Goal: Information Seeking & Learning: Learn about a topic

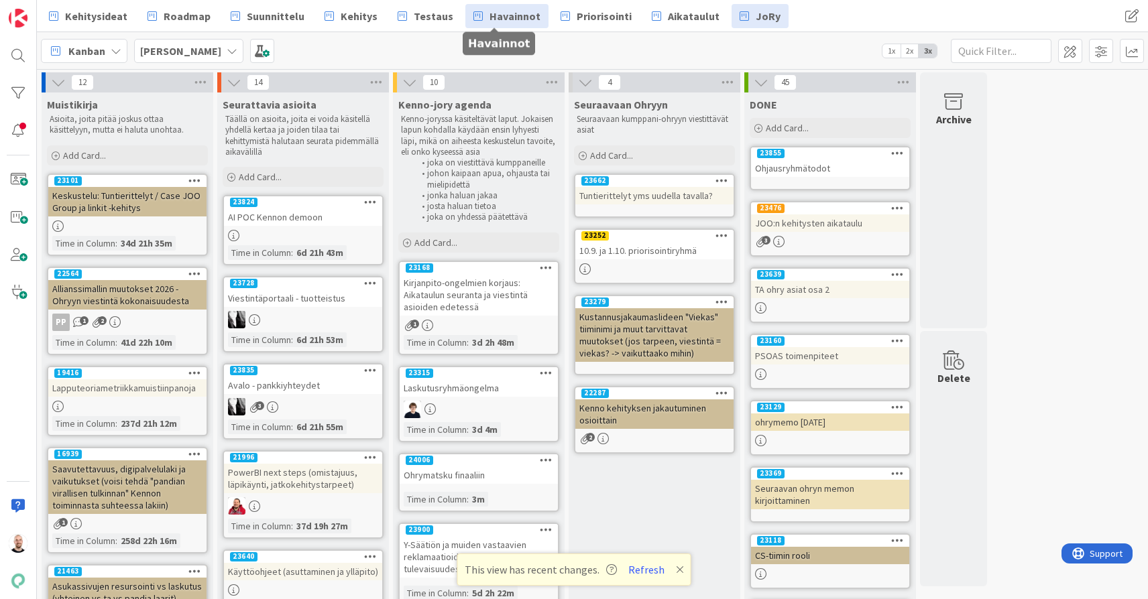
click at [516, 9] on span "Havainnot" at bounding box center [514, 16] width 51 height 16
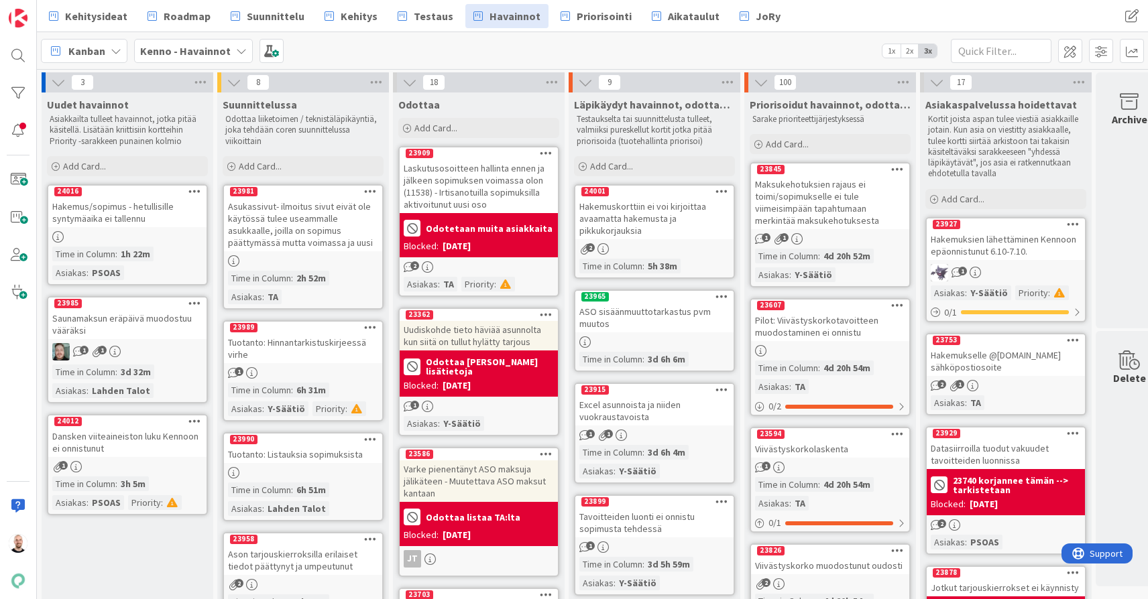
click at [660, 208] on div "Hakemuskorttiin ei voi kirjoittaa avaamatta hakemusta ja pikkukorjauksia" at bounding box center [654, 219] width 158 height 42
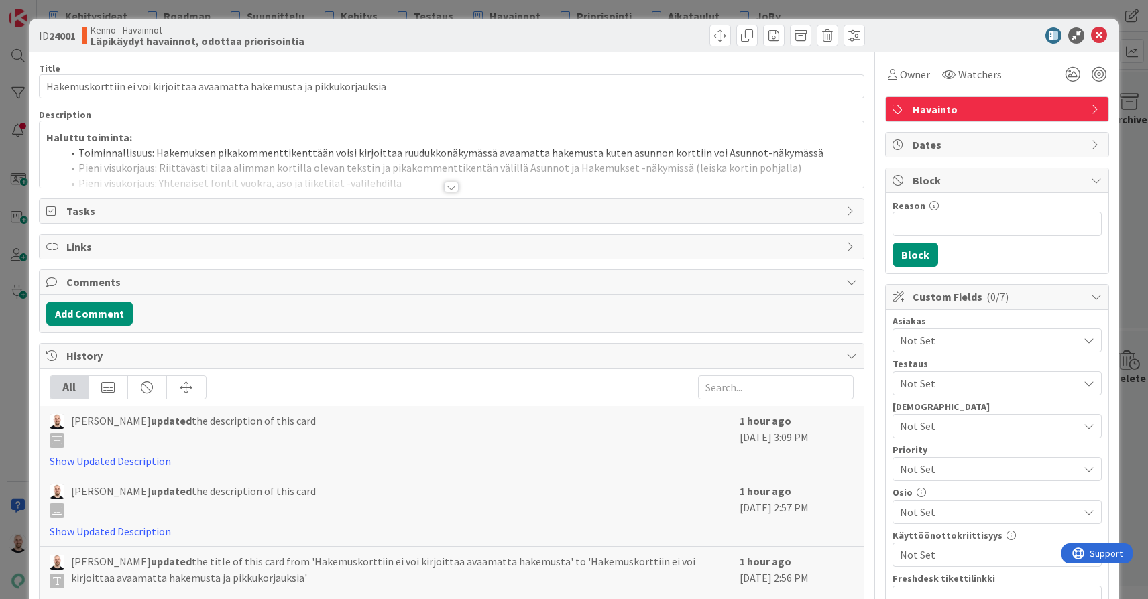
click at [456, 188] on div at bounding box center [451, 187] width 15 height 11
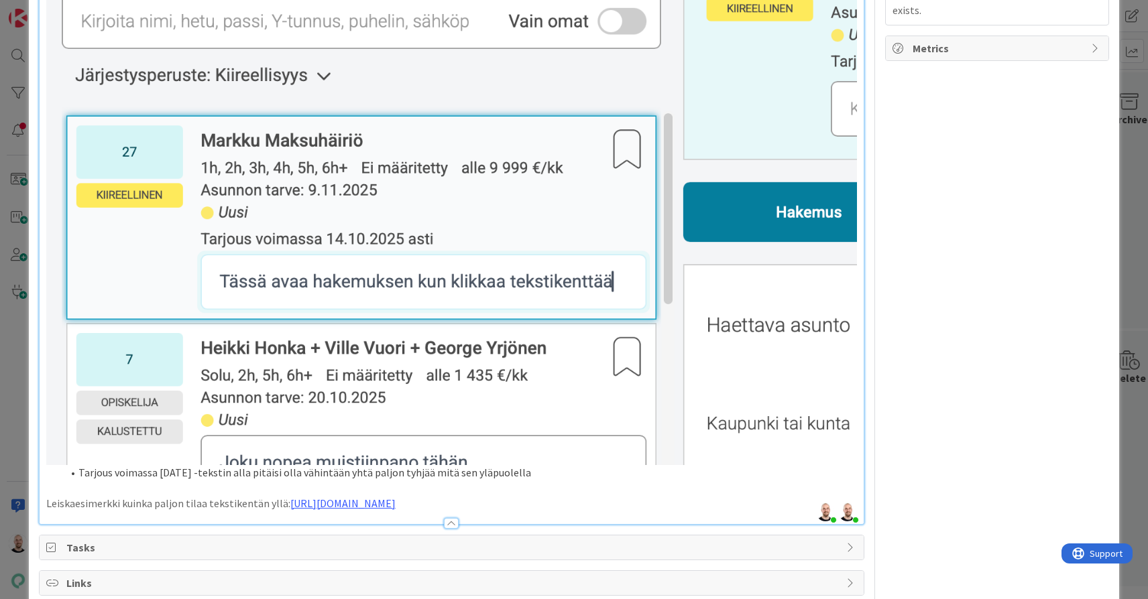
scroll to position [1040, 0]
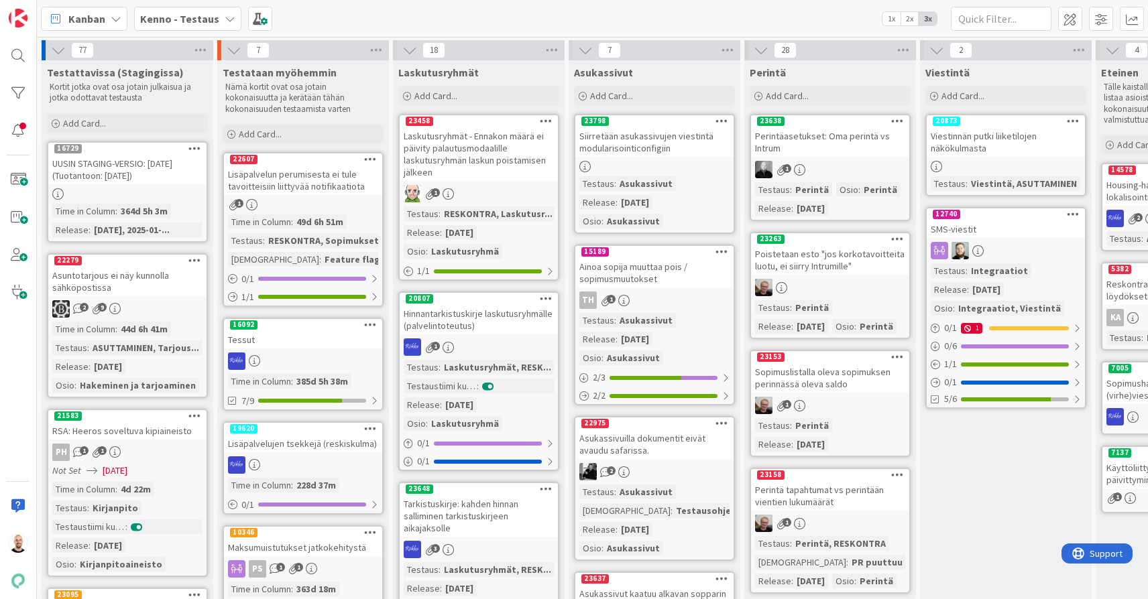
click at [208, 25] on span "Kenno - Testaus" at bounding box center [179, 19] width 79 height 16
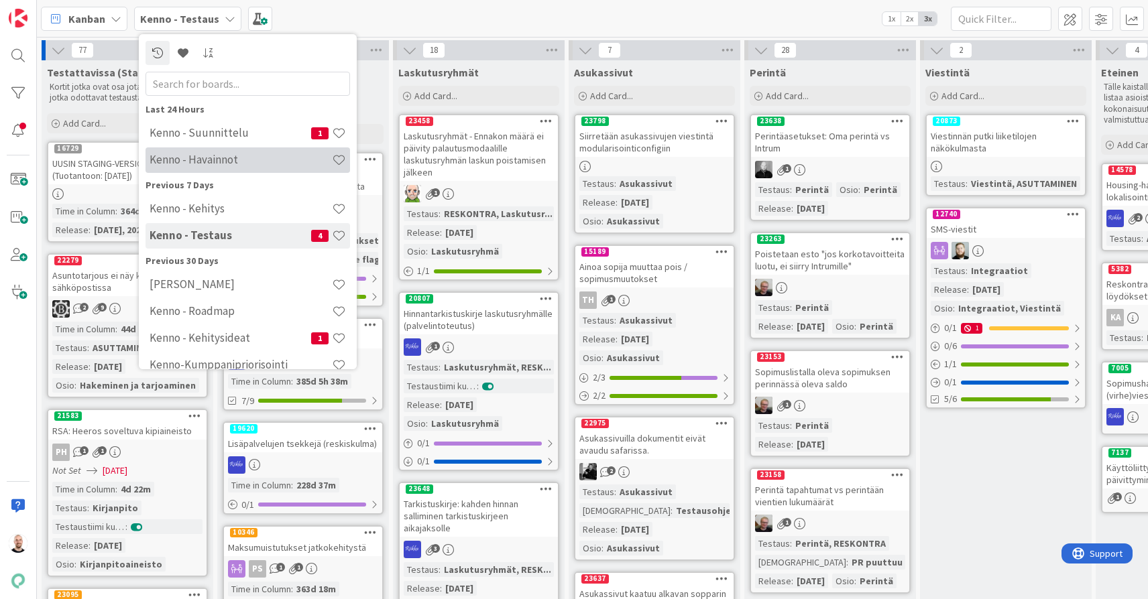
click at [236, 160] on h4 "Kenno - Havainnot" at bounding box center [240, 159] width 182 height 13
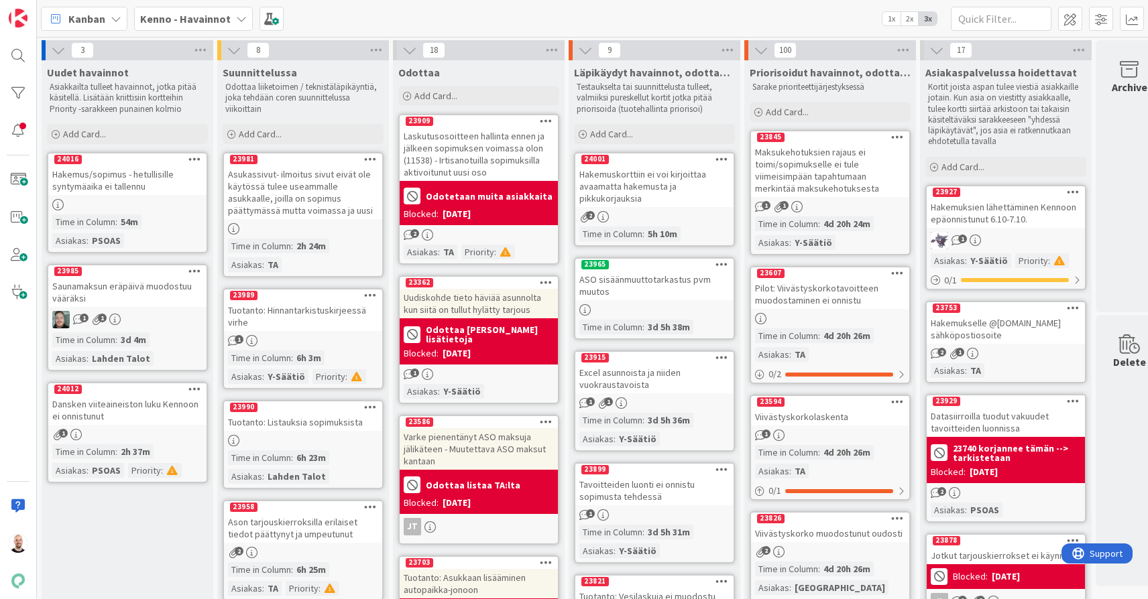
click at [682, 190] on div "Hakemuskorttiin ei voi kirjoittaa avaamatta hakemusta ja pikkukorjauksia" at bounding box center [654, 187] width 158 height 42
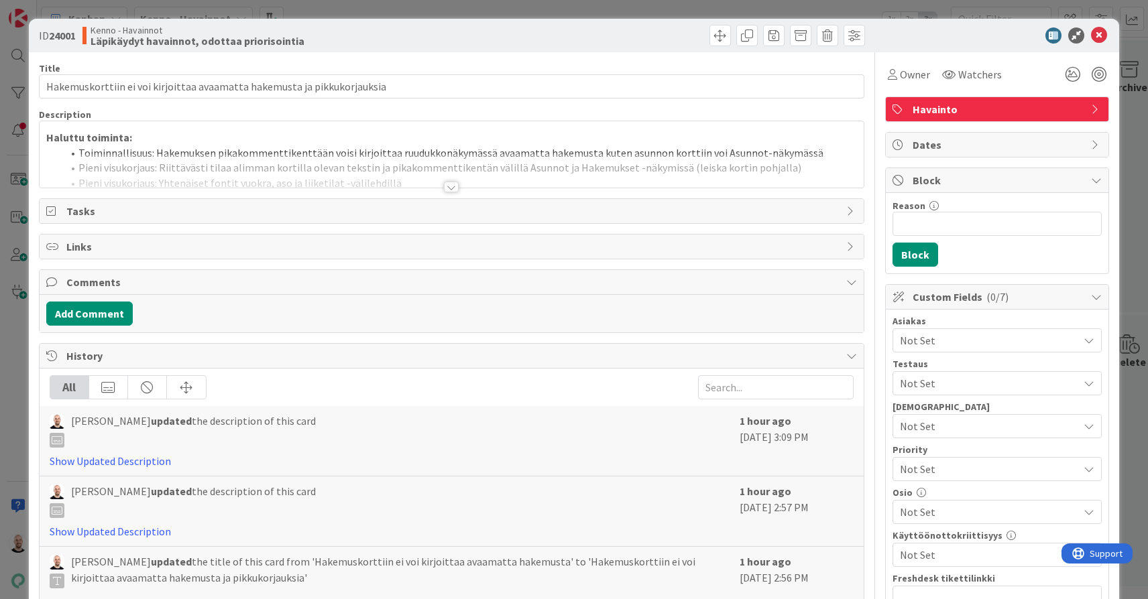
click at [450, 192] on div "Title 72 / 128 Hakemuskorttiin ei voi kirjoittaa avaamatta hakemusta ja pikkuko…" at bounding box center [451, 571] width 825 height 1038
click at [450, 189] on div at bounding box center [451, 187] width 15 height 11
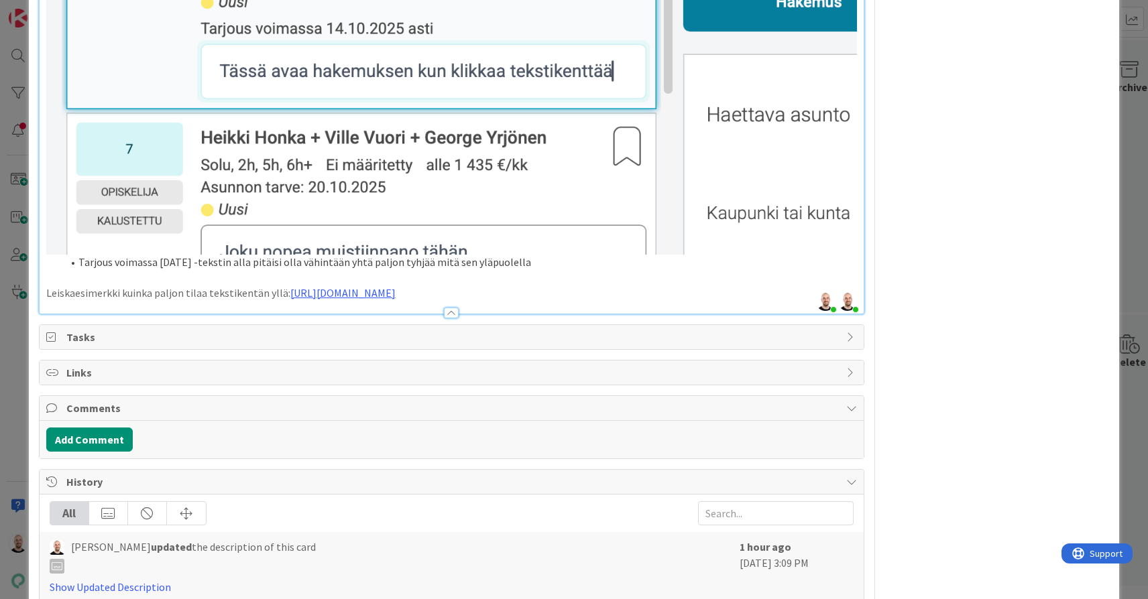
scroll to position [1196, 0]
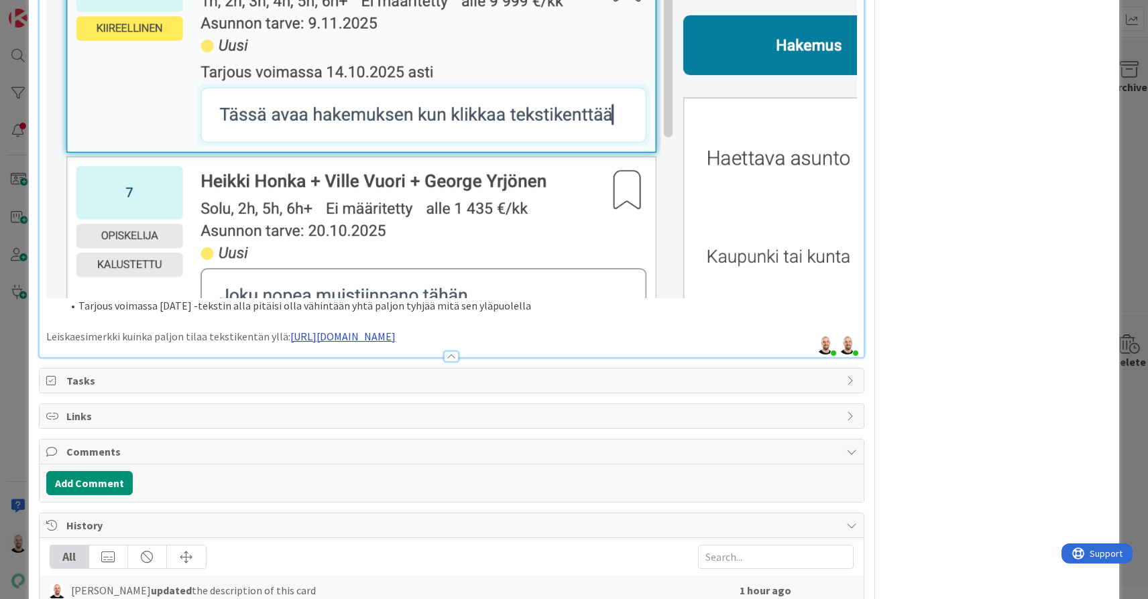
click at [390, 330] on link "[URL][DOMAIN_NAME]" at bounding box center [342, 336] width 105 height 13
click at [424, 364] on link "https://www.figma.com/proto/Uzq9s3loNIqqrNXQ6I2Nvz/Asuttaminen?content-scaling=…" at bounding box center [405, 368] width 92 height 17
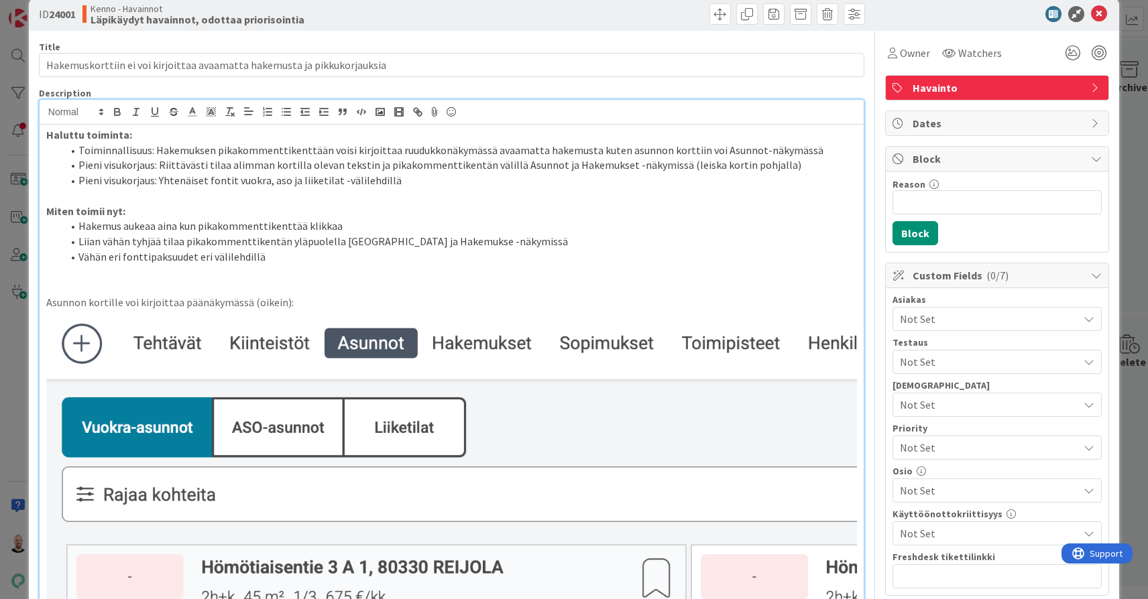
scroll to position [2, 0]
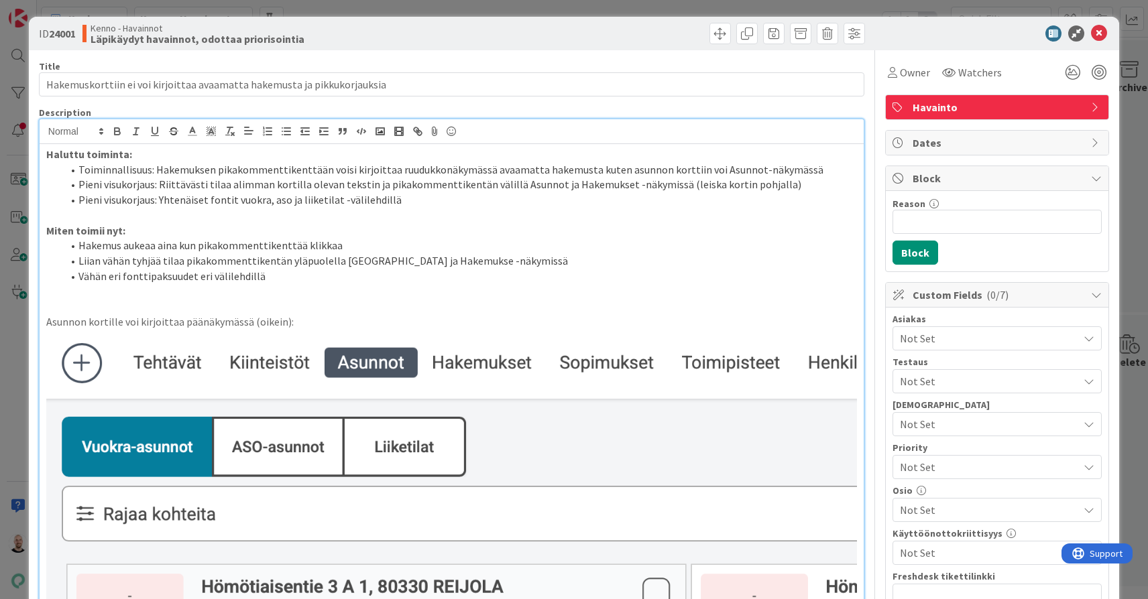
click at [466, 192] on li "Pieni visukorjaus: Yhtenäiset fontit vuokra, aso ja liiketilat -välilehdillä" at bounding box center [459, 199] width 794 height 15
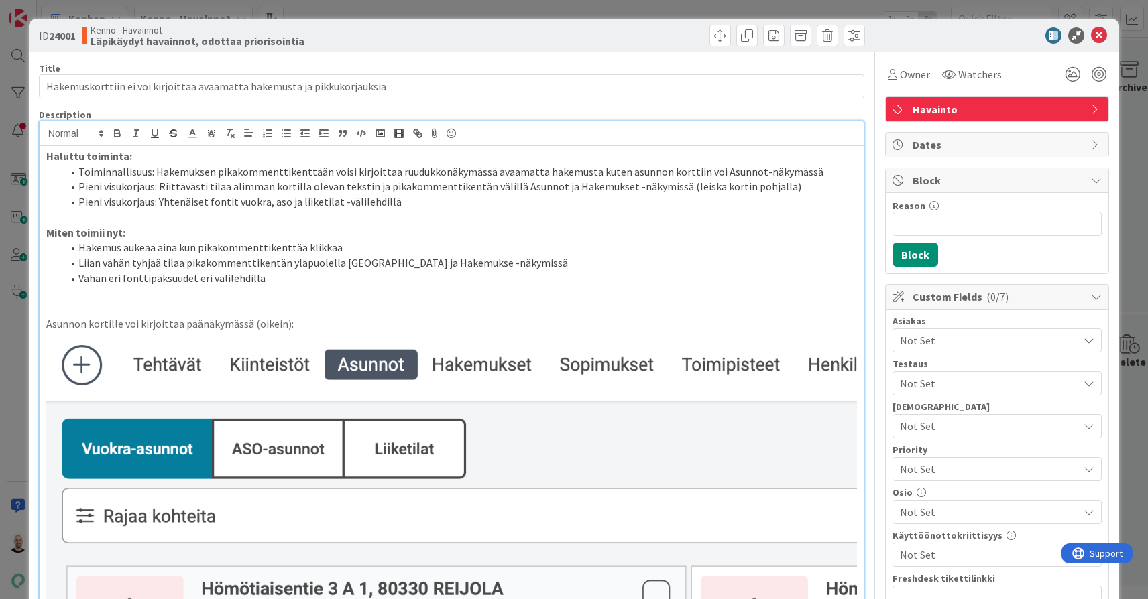
scroll to position [0, 0]
click at [906, 3] on div "ID 24001 Kenno - Havainnot Läpikäydyt havainnot, odottaa priorisointia Title 72…" at bounding box center [574, 299] width 1148 height 599
